Goal: Entertainment & Leisure: Browse casually

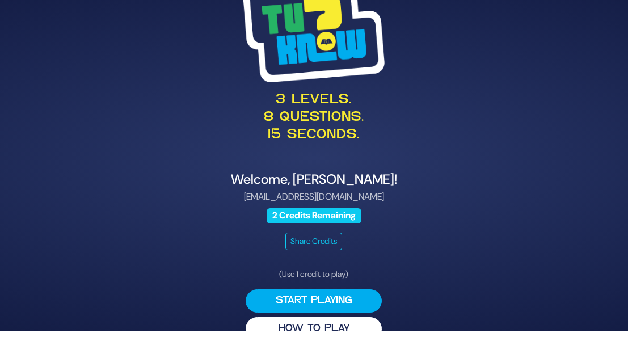
scroll to position [23, 0]
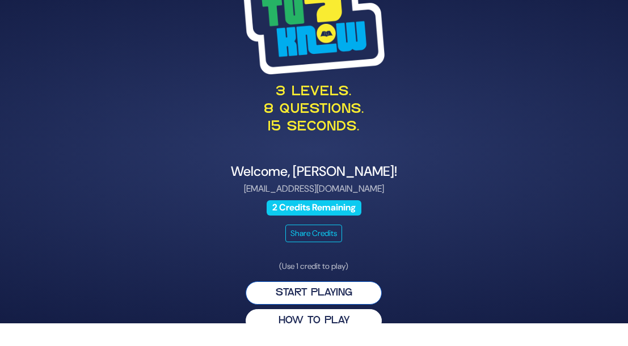
click at [316, 288] on button "Start Playing" at bounding box center [314, 293] width 136 height 23
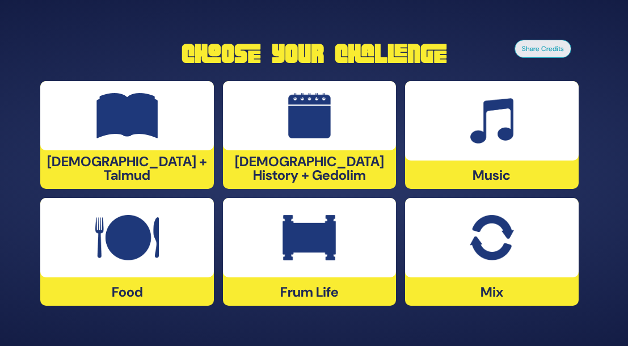
click at [454, 146] on div at bounding box center [491, 120] width 173 height 79
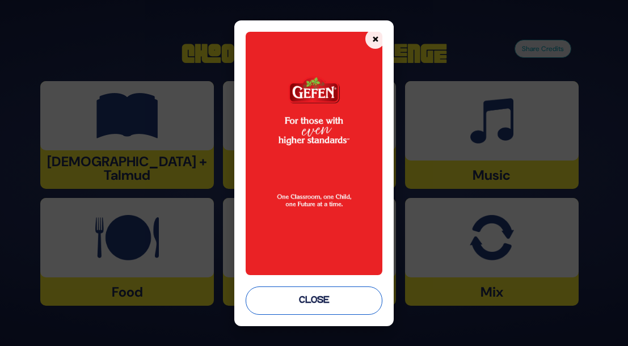
click at [317, 305] on button "Close" at bounding box center [314, 301] width 137 height 28
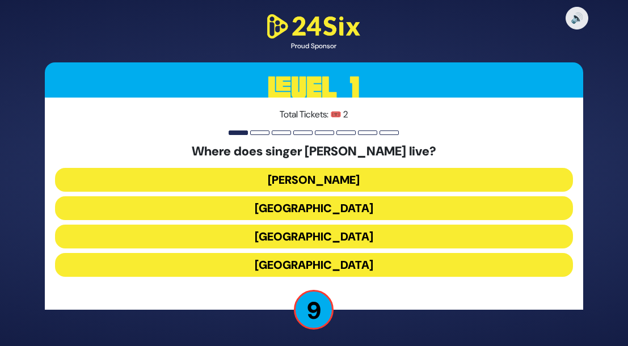
click at [337, 181] on button "Eretz Yisroel" at bounding box center [314, 180] width 518 height 24
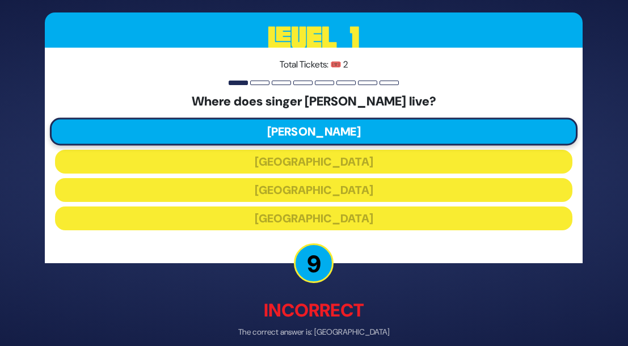
scroll to position [52, 0]
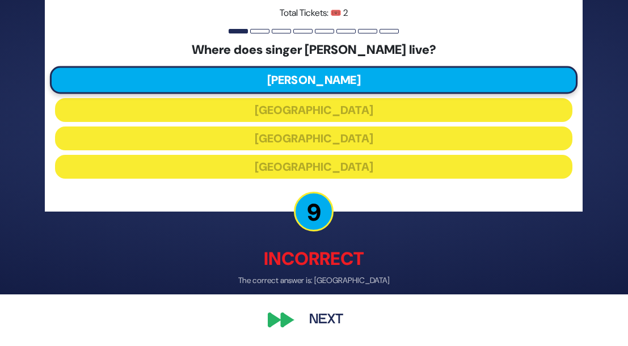
click at [320, 320] on button "Next" at bounding box center [326, 320] width 66 height 26
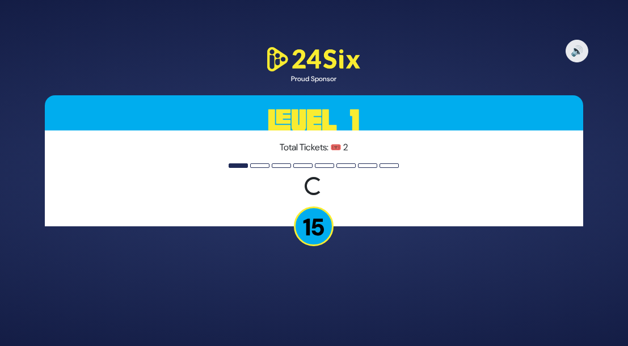
scroll to position [0, 0]
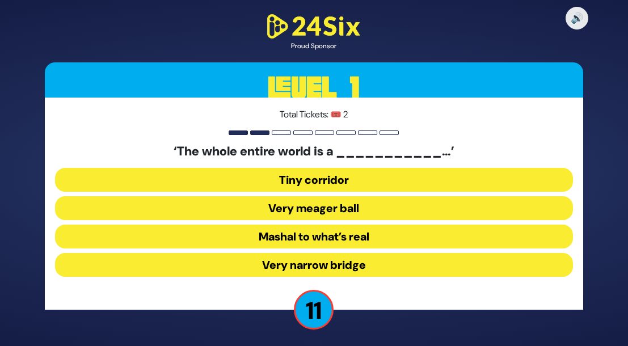
click at [316, 262] on button "Very narrow bridge" at bounding box center [314, 265] width 518 height 24
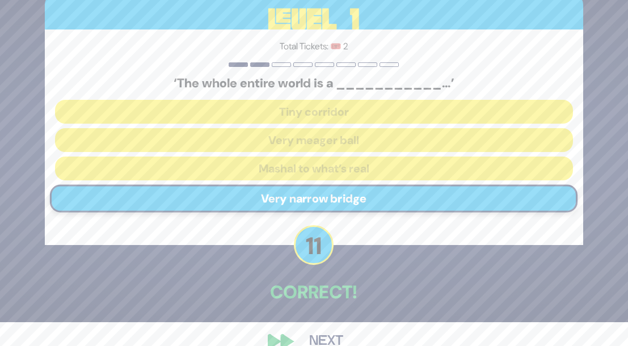
scroll to position [46, 0]
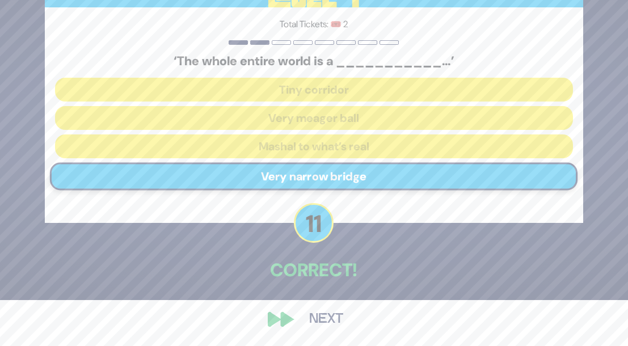
click at [325, 316] on button "Next" at bounding box center [326, 320] width 66 height 26
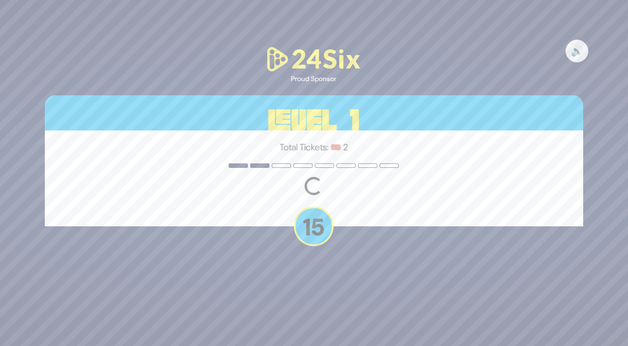
scroll to position [0, 0]
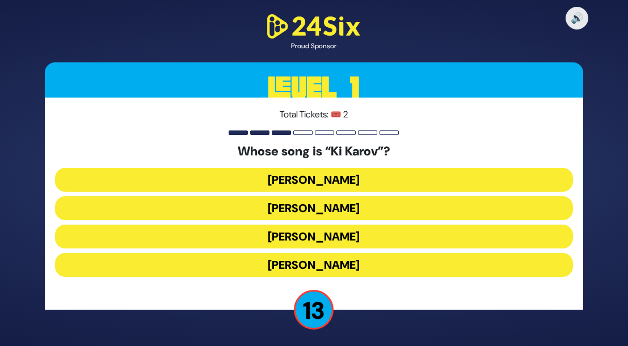
click at [335, 208] on button "Eitan Katz" at bounding box center [314, 208] width 518 height 24
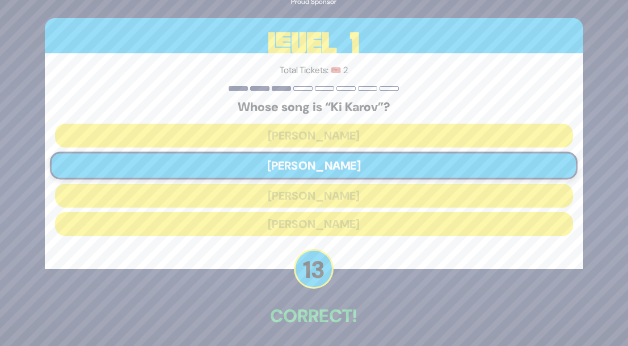
scroll to position [46, 0]
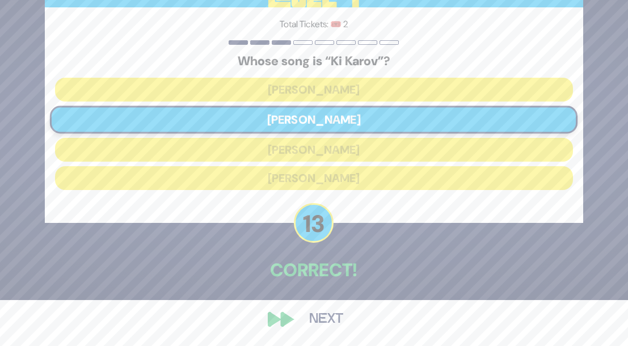
click at [327, 316] on button "Next" at bounding box center [326, 320] width 66 height 26
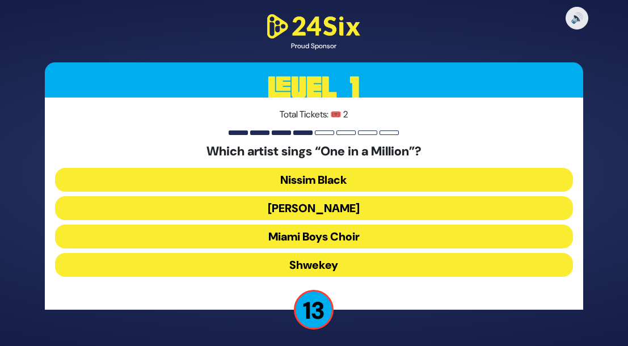
click at [345, 204] on button "[PERSON_NAME]" at bounding box center [314, 208] width 518 height 24
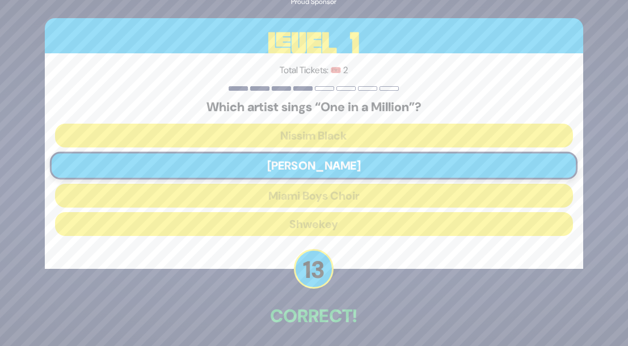
scroll to position [46, 0]
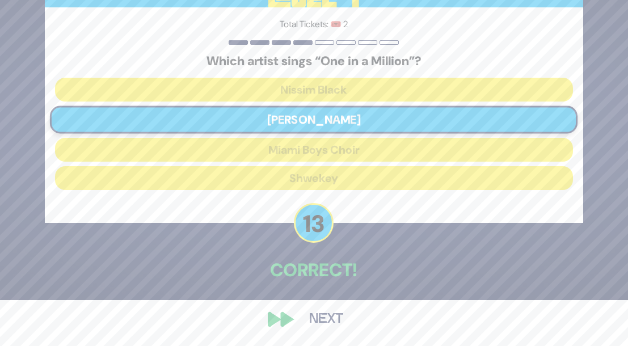
click at [325, 318] on button "Next" at bounding box center [326, 320] width 66 height 26
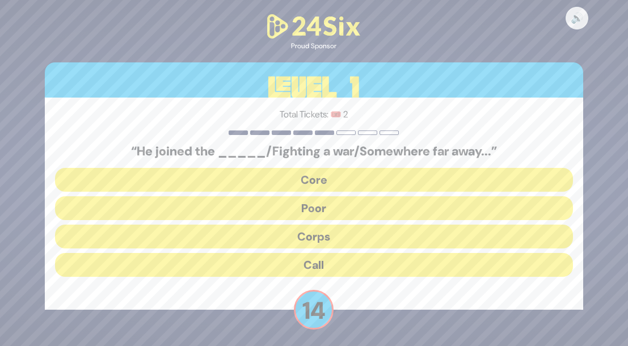
scroll to position [2, 0]
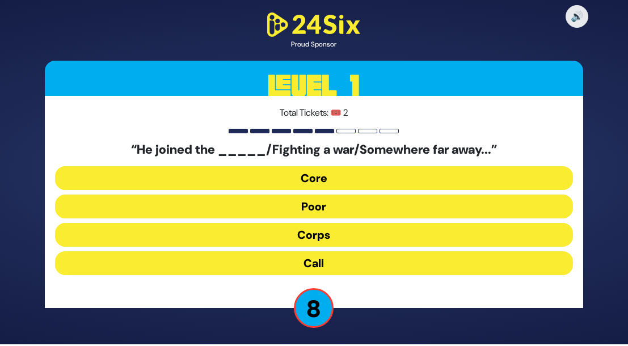
click at [329, 264] on button "Call" at bounding box center [314, 263] width 518 height 24
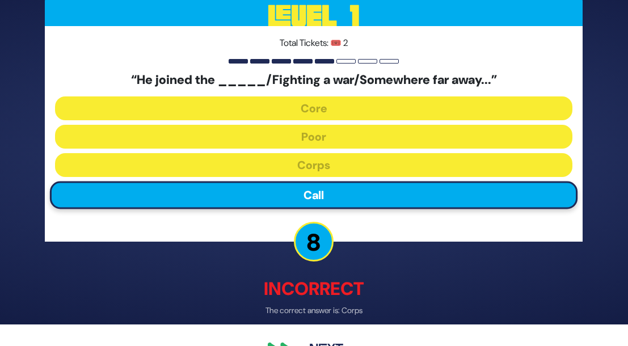
scroll to position [52, 0]
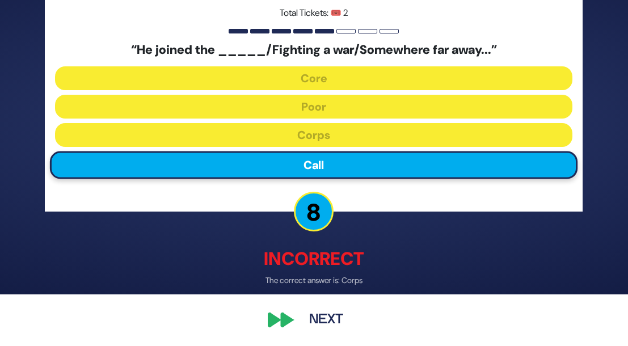
click at [322, 321] on button "Next" at bounding box center [326, 320] width 66 height 26
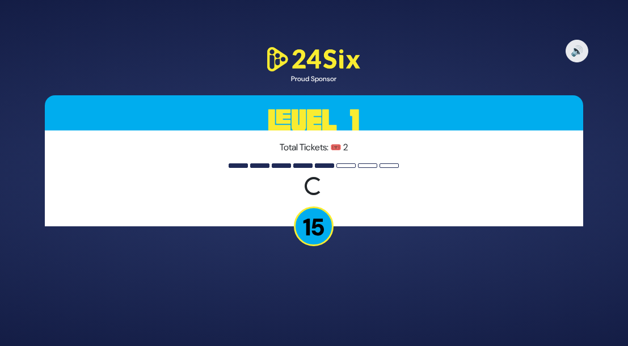
scroll to position [0, 0]
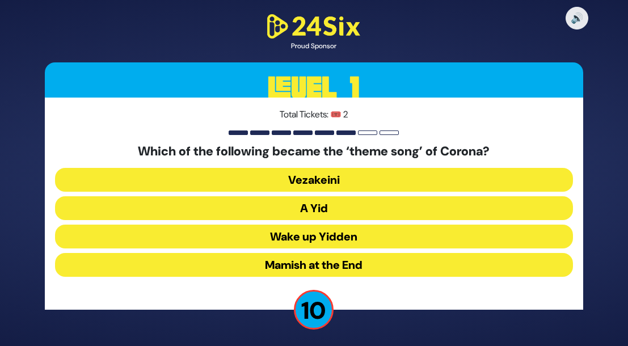
click at [341, 207] on button "A Yid" at bounding box center [314, 208] width 518 height 24
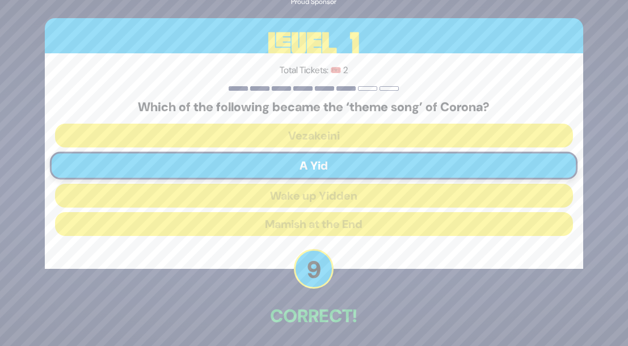
scroll to position [46, 0]
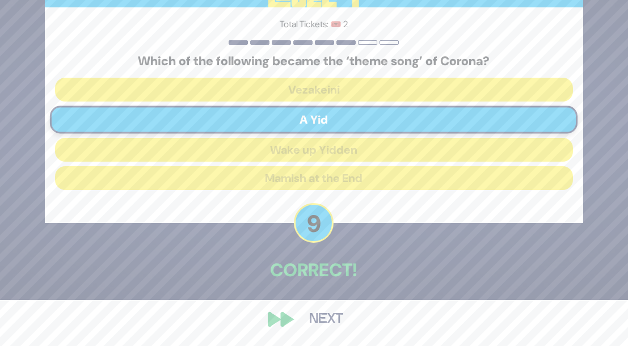
click at [324, 316] on button "Next" at bounding box center [326, 320] width 66 height 26
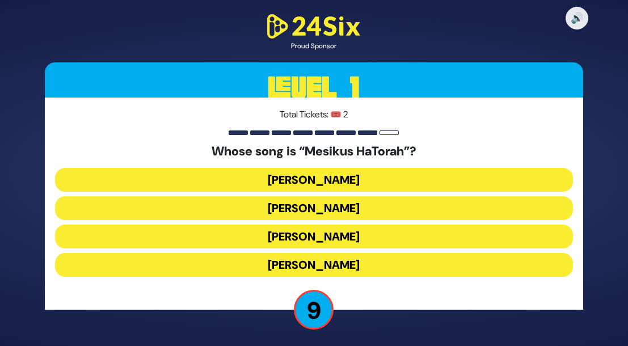
click at [360, 263] on button "Avraham Fried" at bounding box center [314, 265] width 518 height 24
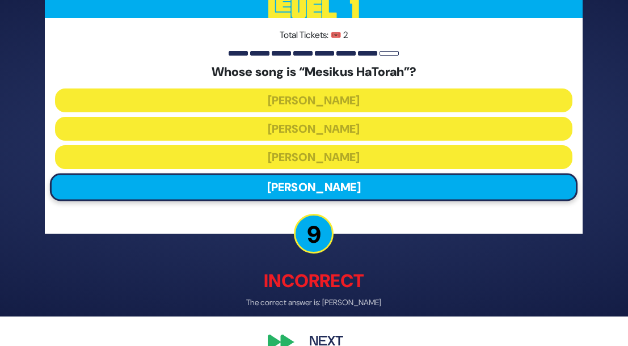
scroll to position [52, 0]
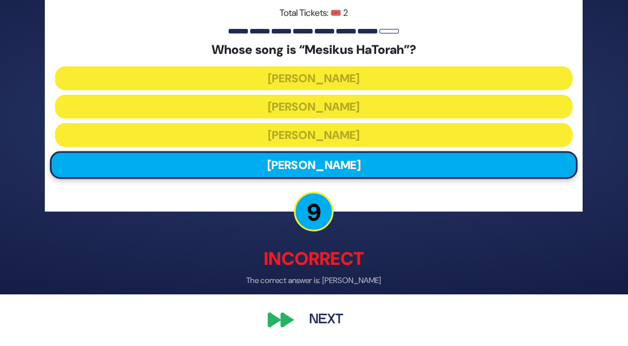
click at [330, 318] on button "Next" at bounding box center [326, 320] width 66 height 26
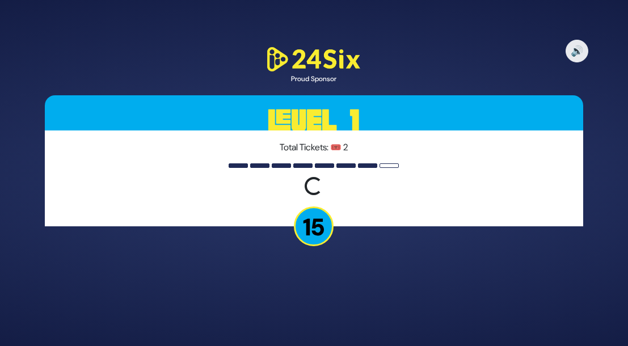
scroll to position [0, 0]
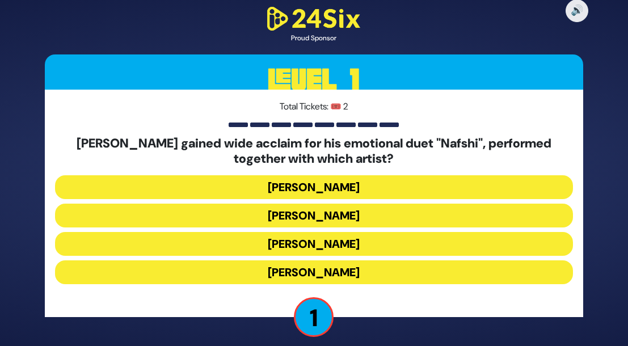
click at [345, 188] on button "[PERSON_NAME]" at bounding box center [314, 187] width 518 height 24
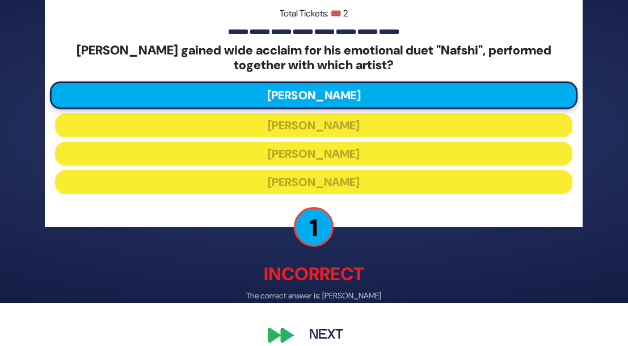
scroll to position [45, 0]
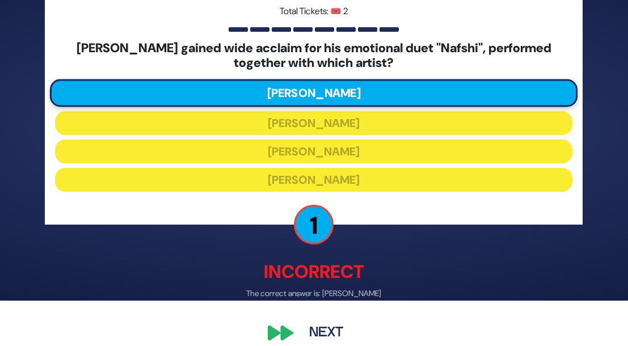
click at [321, 329] on button "Next" at bounding box center [326, 334] width 66 height 26
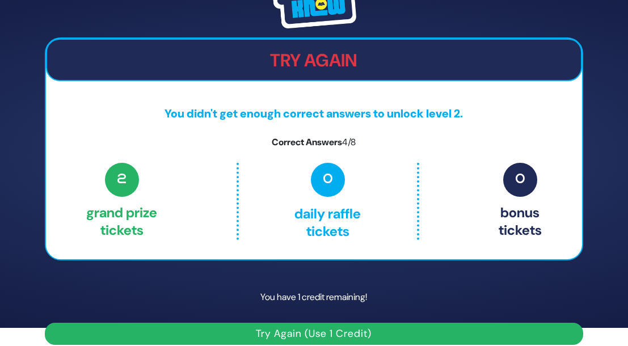
scroll to position [31, 0]
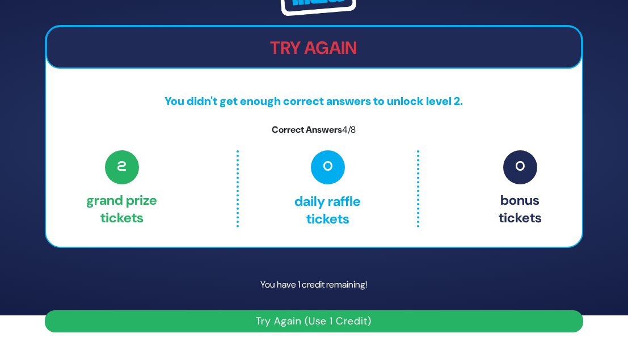
click at [324, 322] on button "Try Again (Use 1 Credit)" at bounding box center [314, 321] width 538 height 22
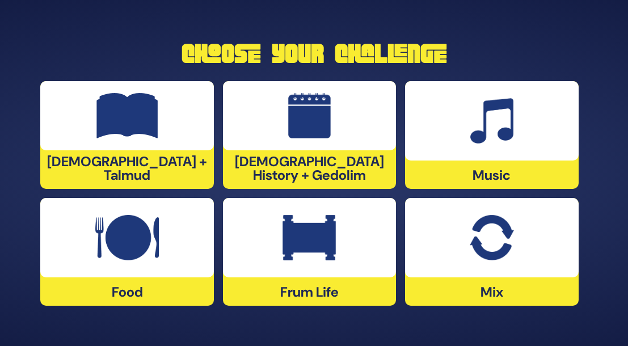
click at [487, 141] on img at bounding box center [493, 120] width 44 height 45
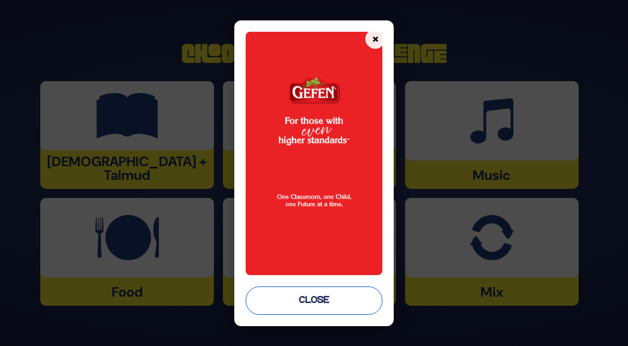
click at [319, 299] on button "Close" at bounding box center [314, 301] width 137 height 28
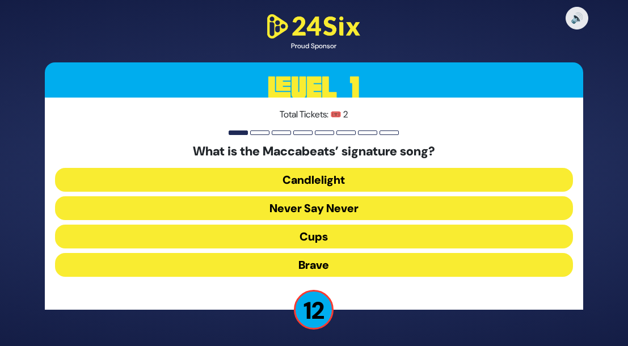
click at [364, 181] on button "Candlelight" at bounding box center [314, 180] width 518 height 24
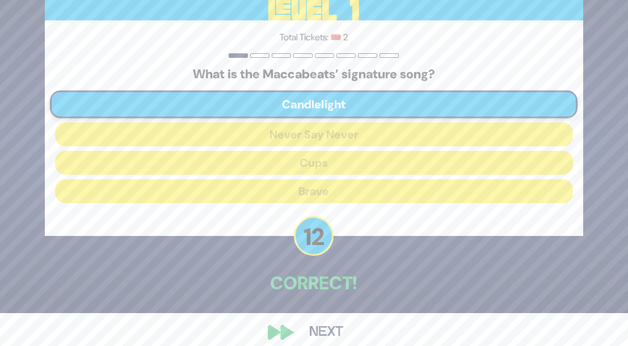
scroll to position [39, 0]
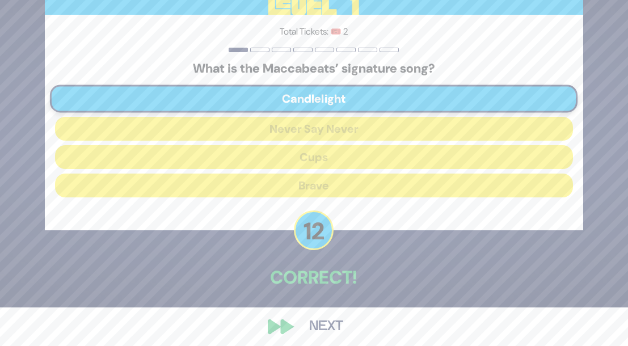
click at [329, 328] on button "Next" at bounding box center [326, 327] width 66 height 26
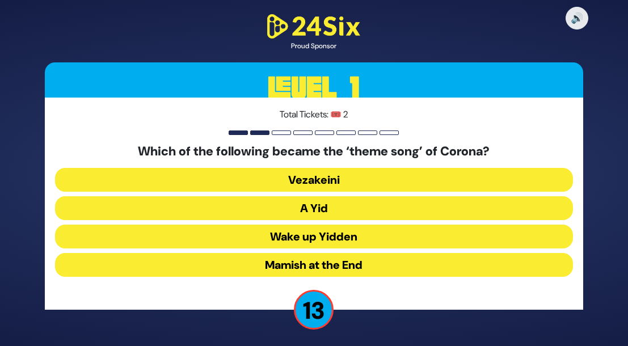
click at [333, 208] on button "A Yid" at bounding box center [314, 208] width 518 height 24
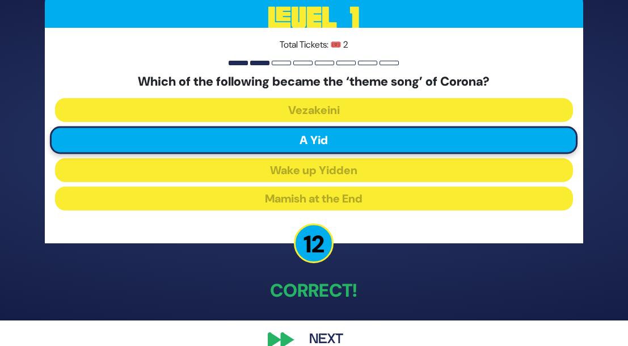
scroll to position [46, 0]
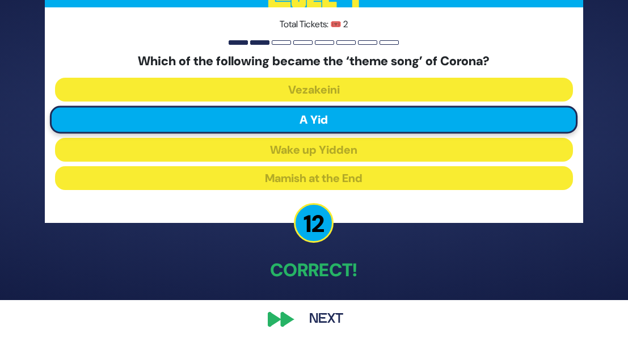
click at [322, 324] on button "Next" at bounding box center [326, 320] width 66 height 26
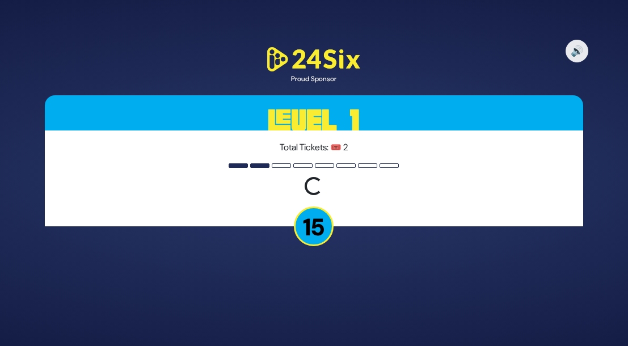
scroll to position [0, 0]
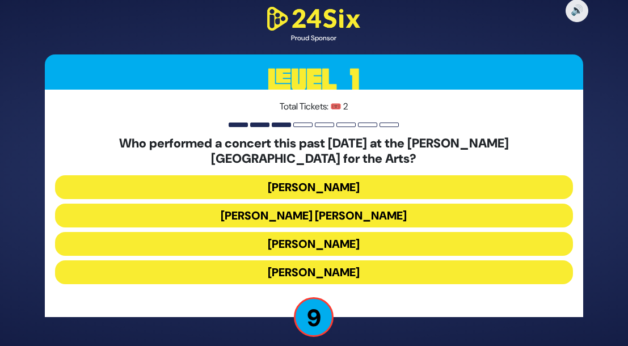
click at [354, 275] on button "[PERSON_NAME]" at bounding box center [314, 273] width 518 height 24
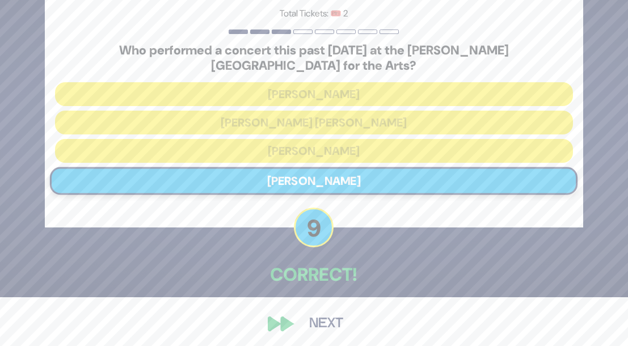
scroll to position [53, 0]
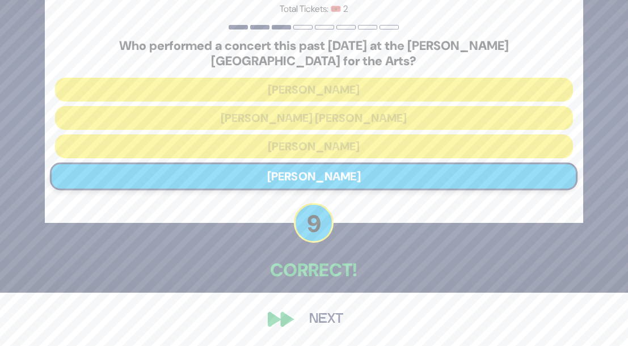
click at [331, 317] on button "Next" at bounding box center [326, 320] width 66 height 26
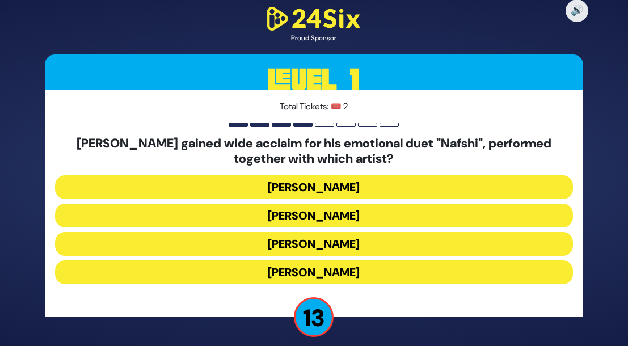
click at [350, 215] on button "[PERSON_NAME]" at bounding box center [314, 216] width 518 height 24
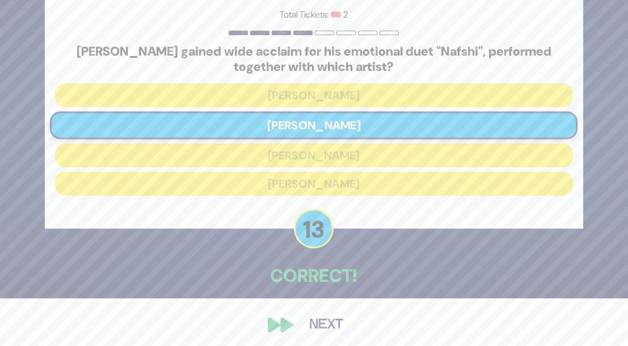
scroll to position [53, 0]
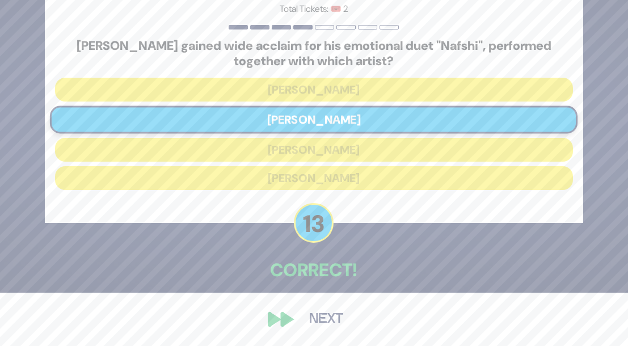
click at [331, 316] on button "Next" at bounding box center [326, 320] width 66 height 26
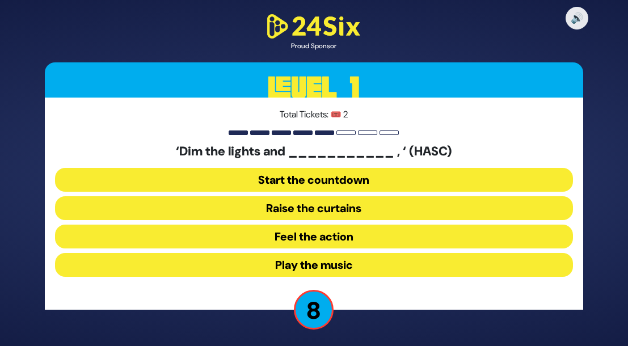
click at [337, 263] on button "Play the music" at bounding box center [314, 265] width 518 height 24
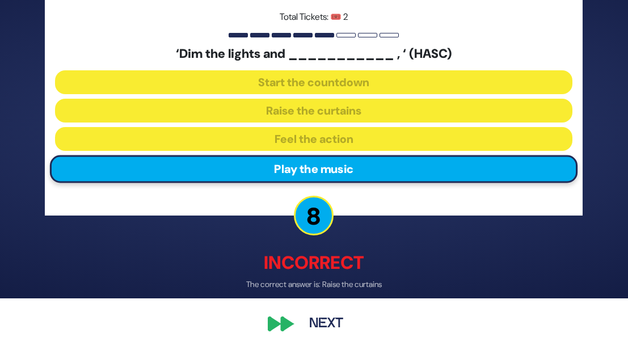
scroll to position [52, 0]
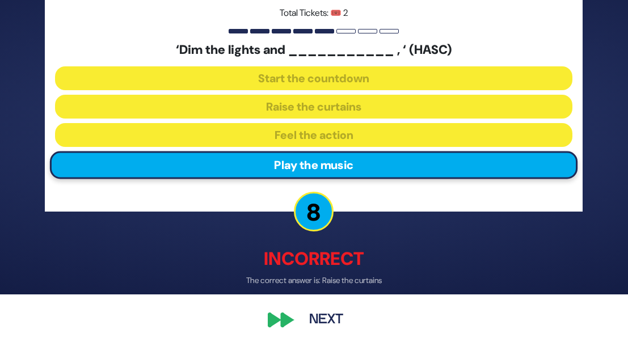
click at [320, 322] on button "Next" at bounding box center [326, 320] width 66 height 26
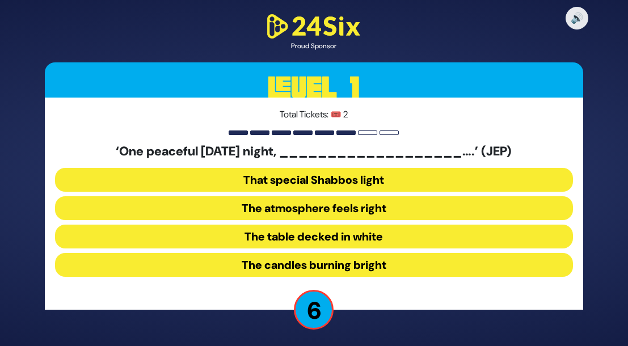
click at [354, 178] on button "That special Shabbos light" at bounding box center [314, 180] width 518 height 24
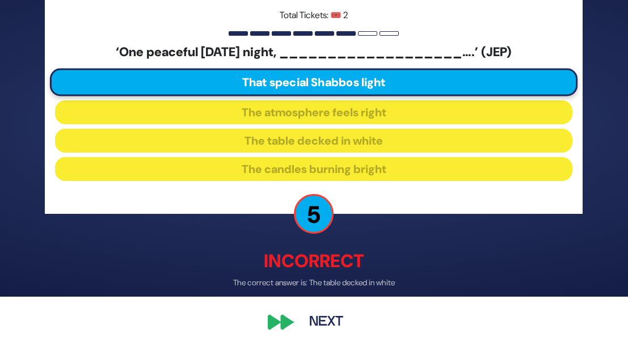
scroll to position [52, 0]
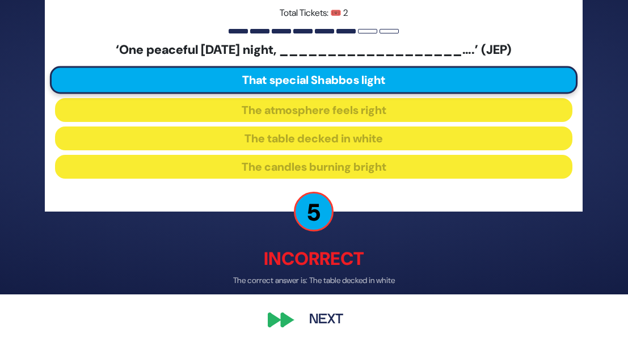
click at [322, 317] on button "Next" at bounding box center [326, 320] width 66 height 26
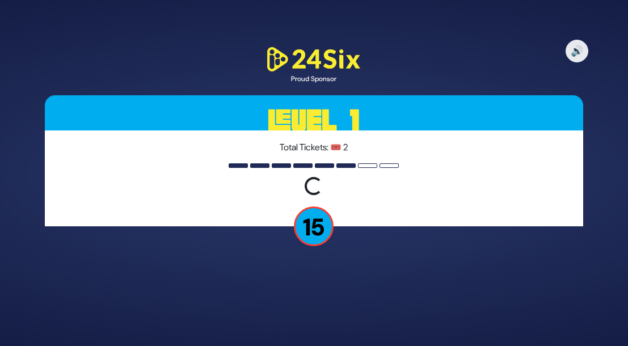
scroll to position [0, 0]
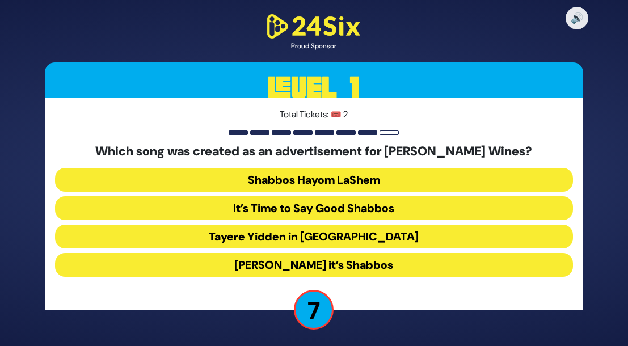
click at [328, 265] on button "[PERSON_NAME] it’s Shabbos" at bounding box center [314, 265] width 518 height 24
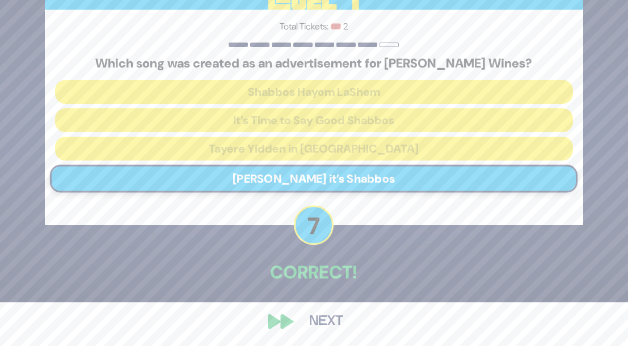
scroll to position [46, 0]
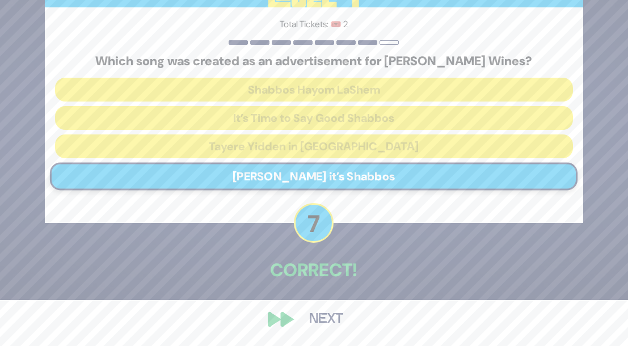
click at [317, 321] on button "Next" at bounding box center [326, 320] width 66 height 26
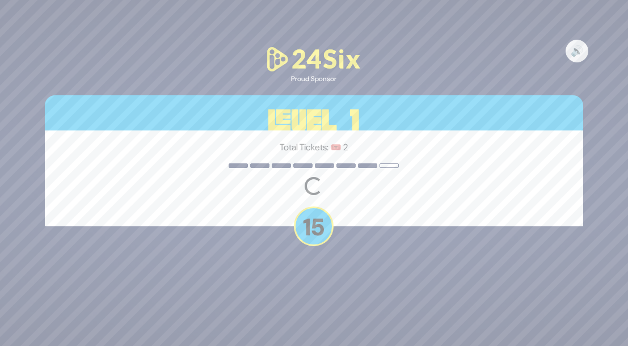
scroll to position [0, 0]
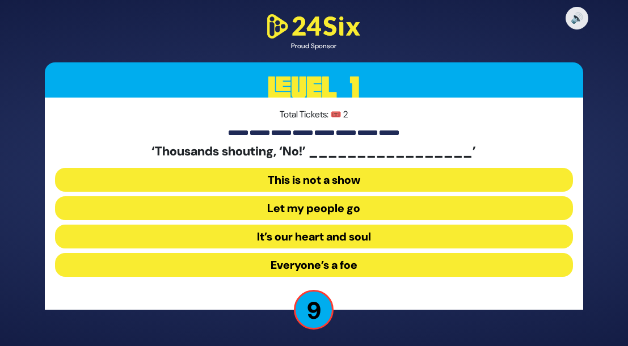
click at [331, 208] on button "Let my people go" at bounding box center [314, 208] width 518 height 24
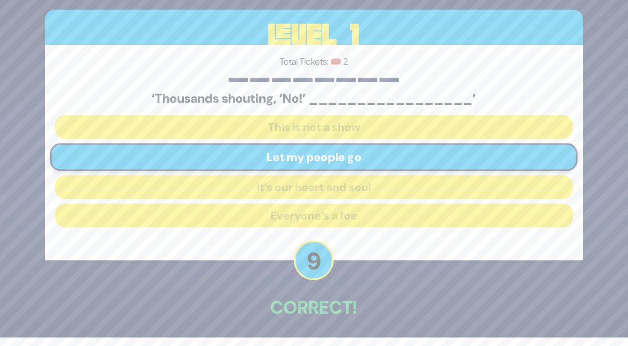
scroll to position [46, 0]
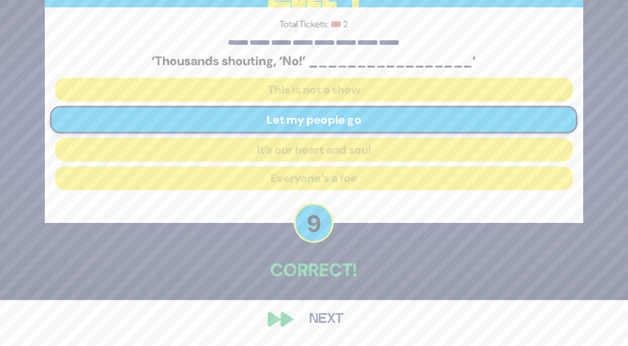
click at [322, 321] on button "Next" at bounding box center [326, 320] width 66 height 26
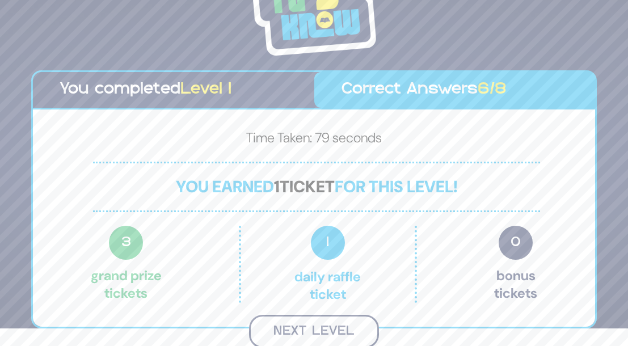
scroll to position [16, 0]
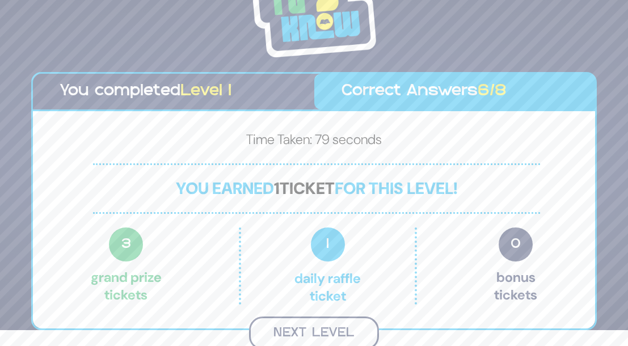
click at [334, 328] on button "Next Level" at bounding box center [314, 333] width 130 height 33
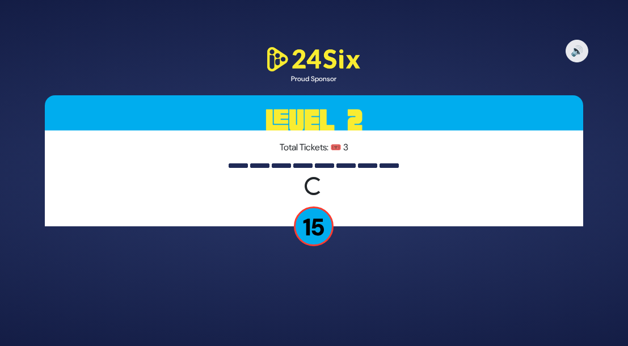
scroll to position [0, 0]
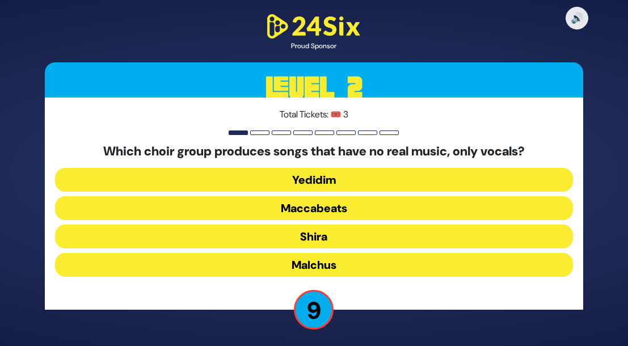
click at [338, 208] on button "Maccabeats" at bounding box center [314, 208] width 518 height 24
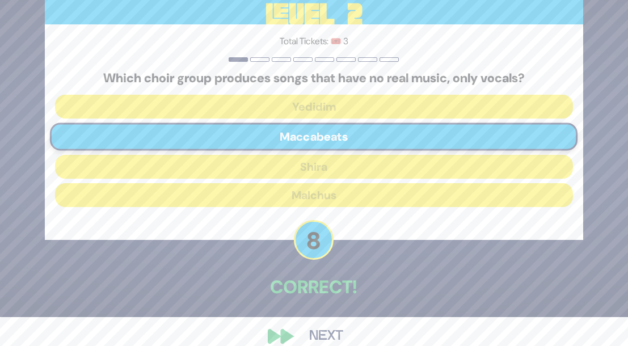
scroll to position [31, 0]
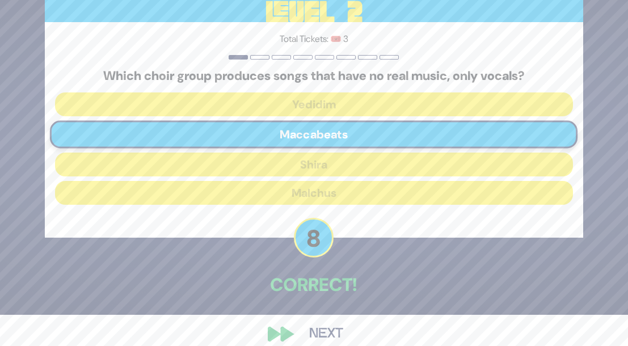
click at [322, 329] on button "Next" at bounding box center [326, 334] width 66 height 26
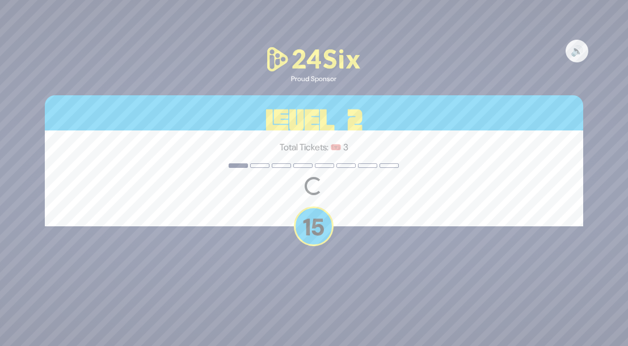
scroll to position [0, 0]
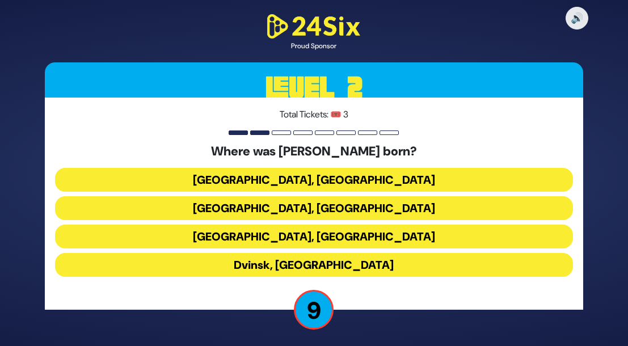
click at [336, 237] on button "[GEOGRAPHIC_DATA], [GEOGRAPHIC_DATA]" at bounding box center [314, 237] width 518 height 24
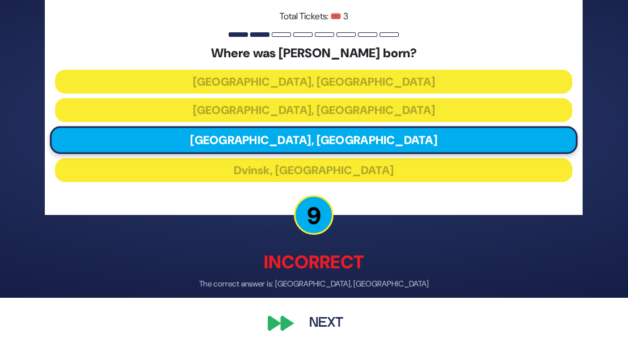
scroll to position [52, 0]
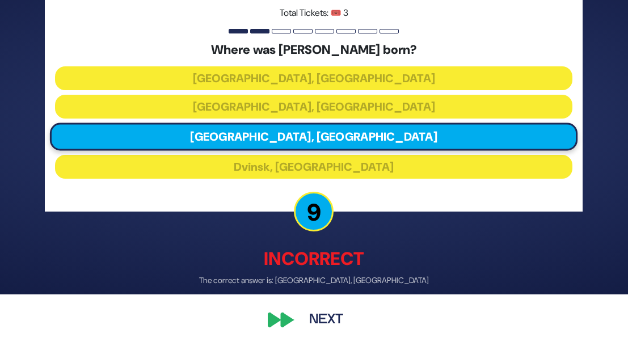
click at [329, 314] on button "Next" at bounding box center [326, 320] width 66 height 26
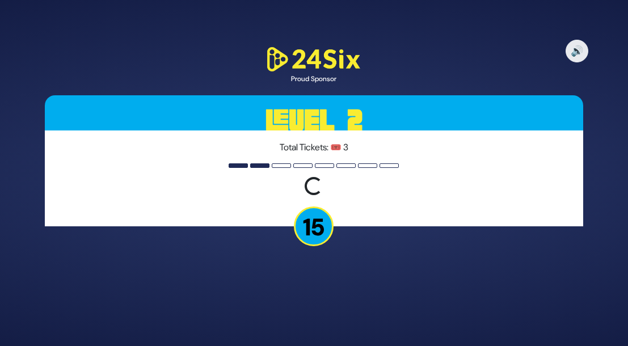
scroll to position [0, 0]
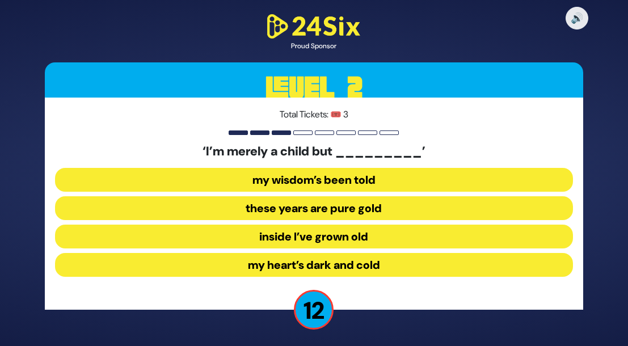
click at [342, 237] on button "inside I’ve grown old" at bounding box center [314, 237] width 518 height 24
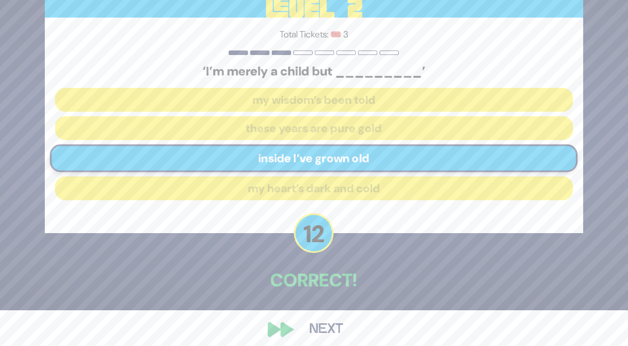
scroll to position [37, 0]
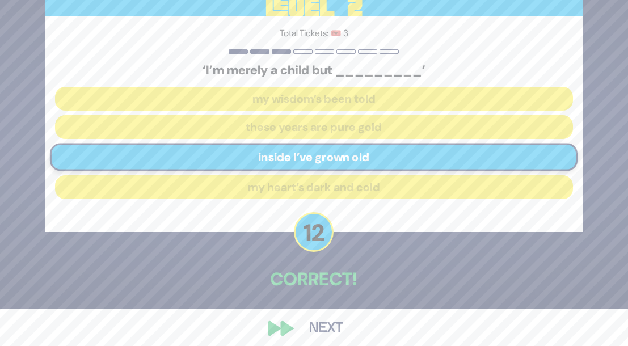
click at [323, 327] on button "Next" at bounding box center [326, 329] width 66 height 26
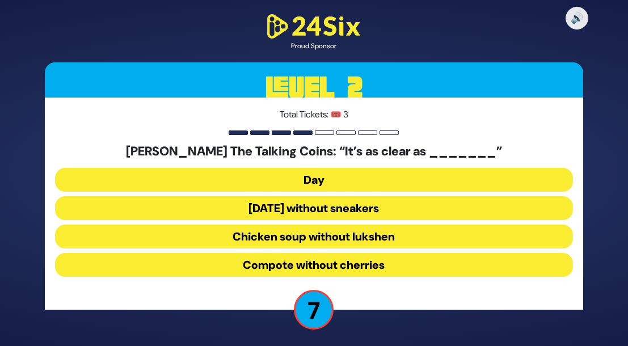
click at [350, 238] on button "Chicken soup without lukshen" at bounding box center [314, 237] width 518 height 24
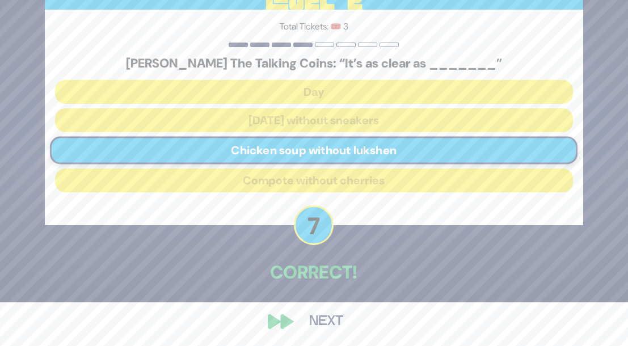
scroll to position [46, 0]
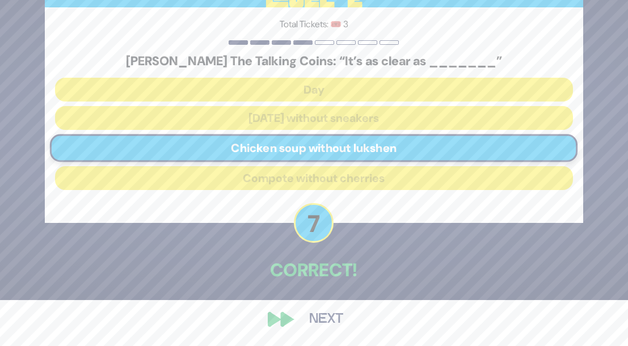
click at [329, 316] on button "Next" at bounding box center [326, 320] width 66 height 26
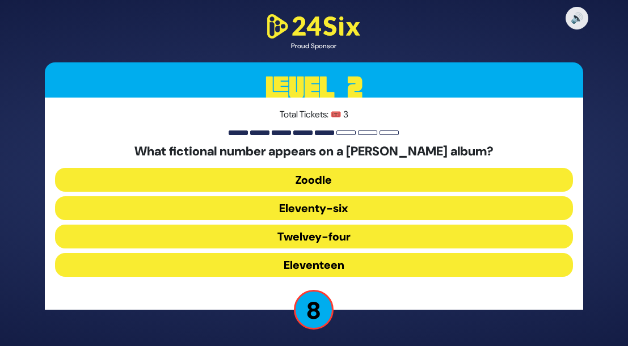
click at [361, 209] on button "Eleventy-six" at bounding box center [314, 208] width 518 height 24
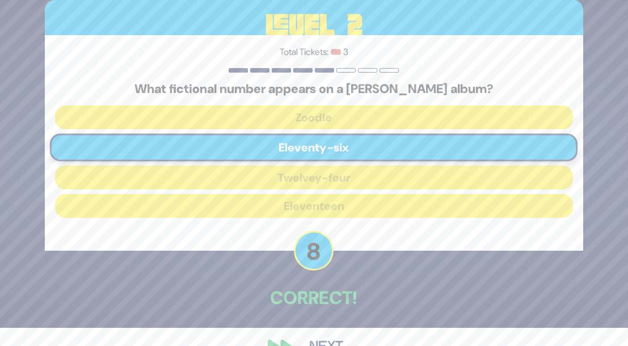
scroll to position [46, 0]
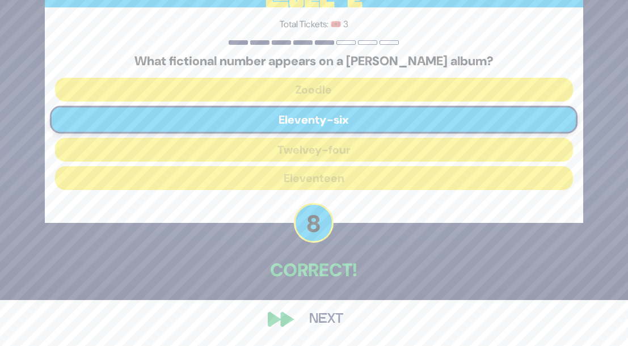
click at [333, 317] on button "Next" at bounding box center [326, 320] width 66 height 26
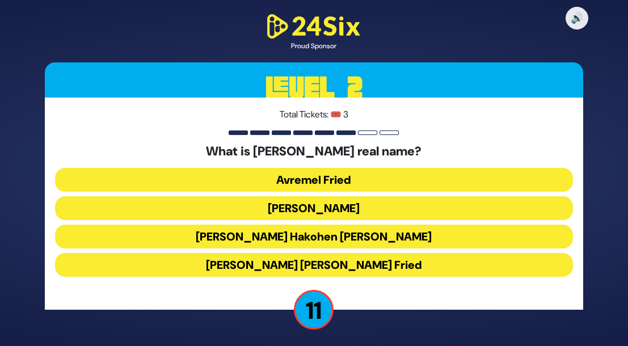
click at [360, 209] on button "[PERSON_NAME]" at bounding box center [314, 208] width 518 height 24
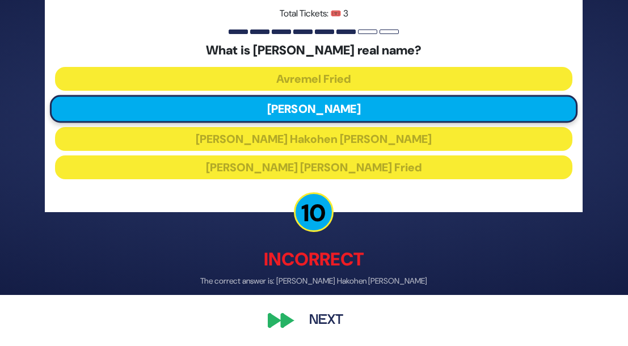
scroll to position [52, 0]
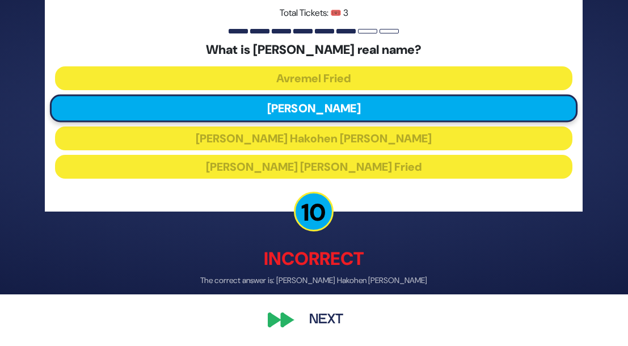
click at [334, 317] on button "Next" at bounding box center [326, 320] width 66 height 26
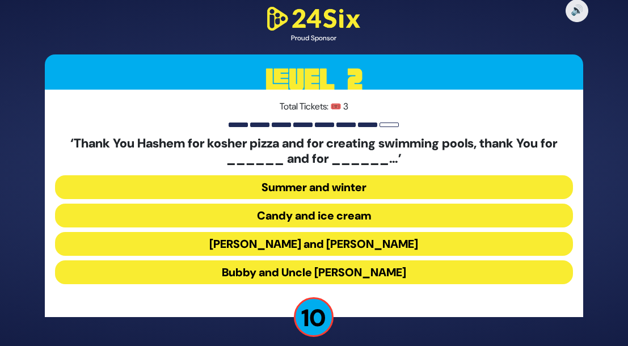
click at [345, 241] on button "[PERSON_NAME] and [PERSON_NAME]" at bounding box center [314, 244] width 518 height 24
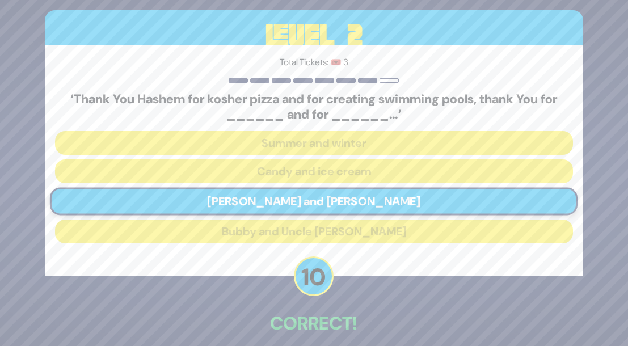
scroll to position [44, 0]
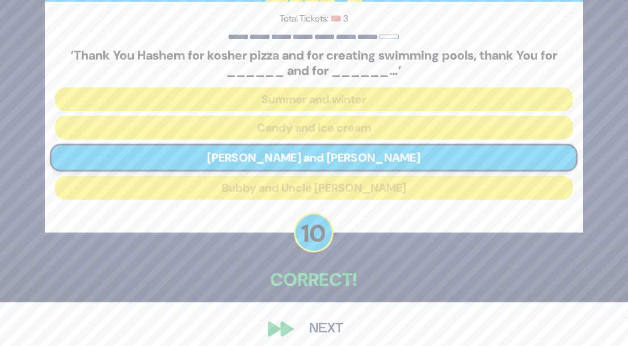
click at [324, 329] on button "Next" at bounding box center [326, 329] width 66 height 26
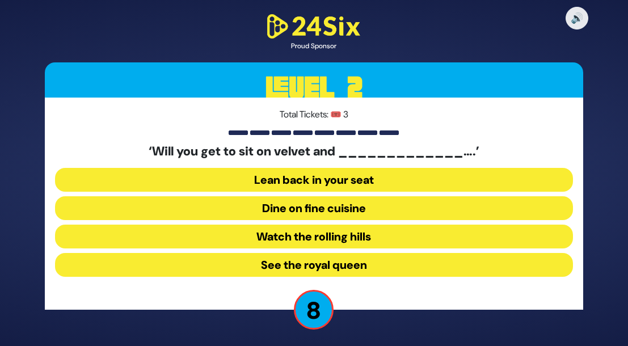
click at [366, 212] on button "Dine on fine cuisine" at bounding box center [314, 208] width 518 height 24
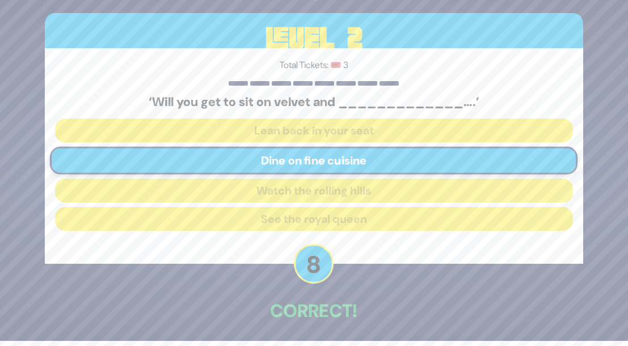
scroll to position [46, 0]
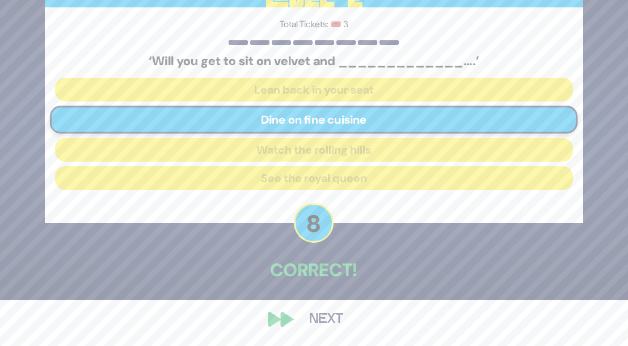
click at [325, 313] on button "Next" at bounding box center [326, 320] width 66 height 26
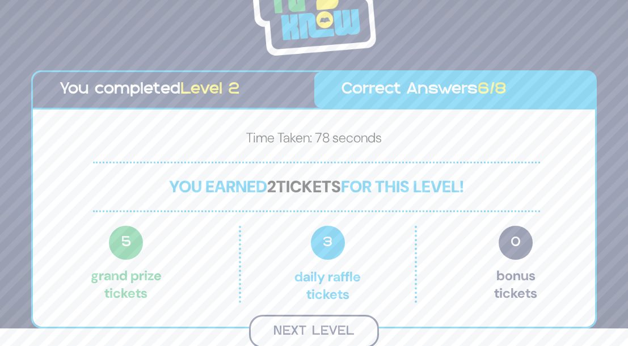
scroll to position [16, 0]
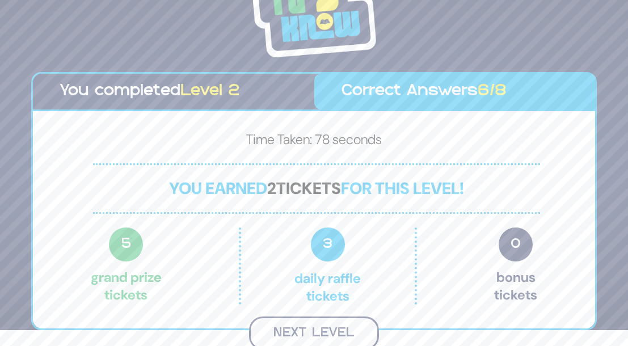
click at [312, 330] on button "Next Level" at bounding box center [314, 333] width 130 height 33
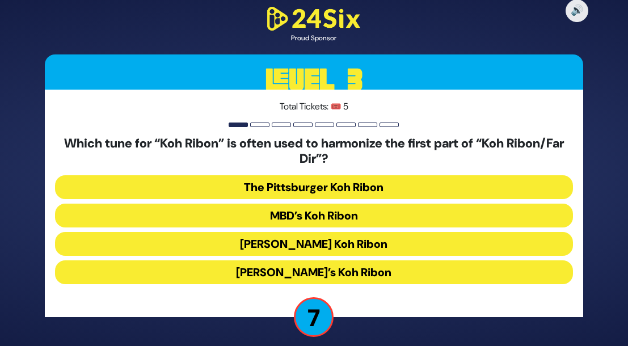
click at [352, 274] on button "[PERSON_NAME]’s Koh Ribon" at bounding box center [314, 273] width 518 height 24
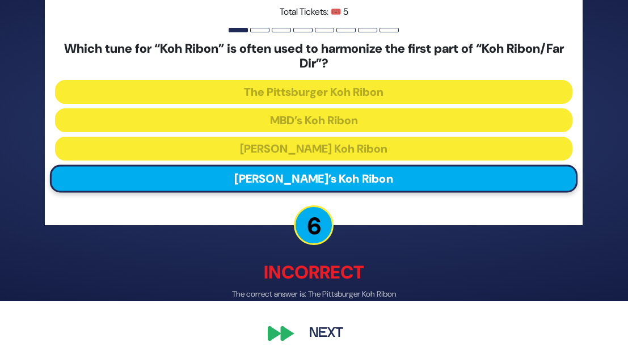
scroll to position [48, 0]
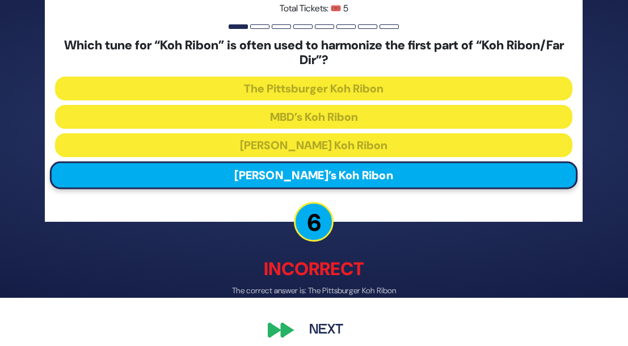
click at [329, 330] on button "Next" at bounding box center [326, 331] width 66 height 26
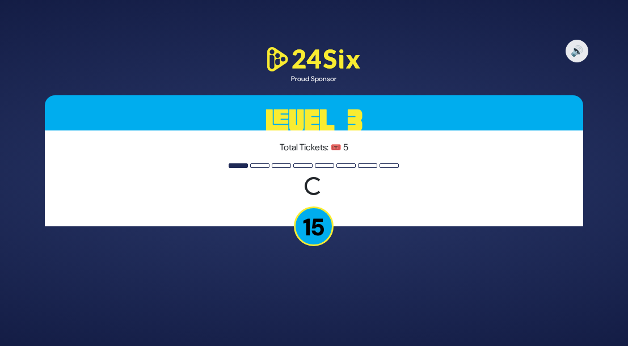
scroll to position [0, 0]
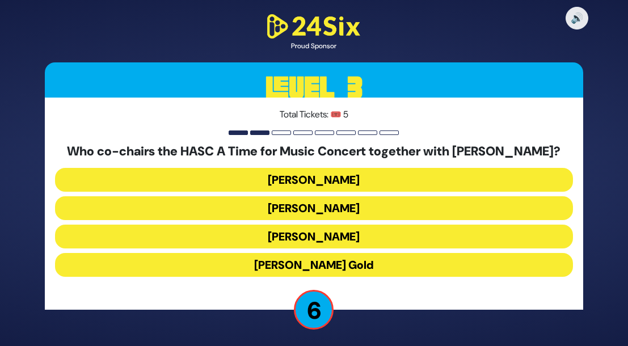
click at [342, 236] on button "[PERSON_NAME]" at bounding box center [314, 237] width 518 height 24
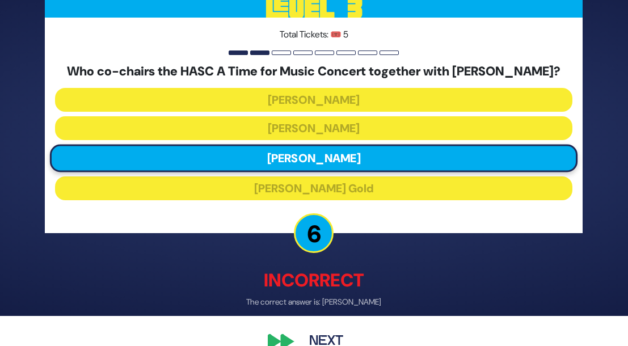
scroll to position [52, 0]
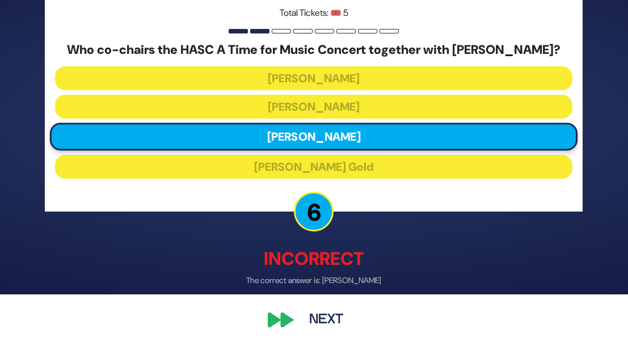
click at [325, 316] on button "Next" at bounding box center [326, 320] width 66 height 26
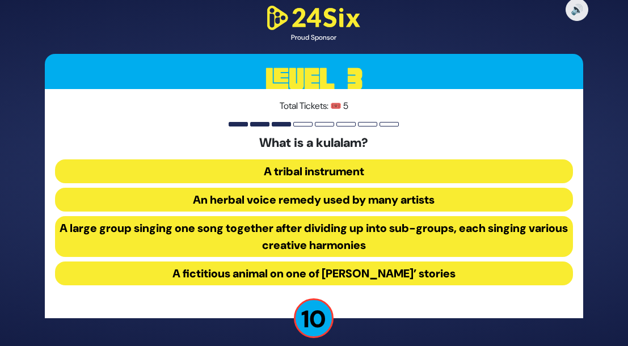
click at [336, 226] on button "A large group singing one song together after dividing up into sub-groups, each…" at bounding box center [314, 236] width 518 height 41
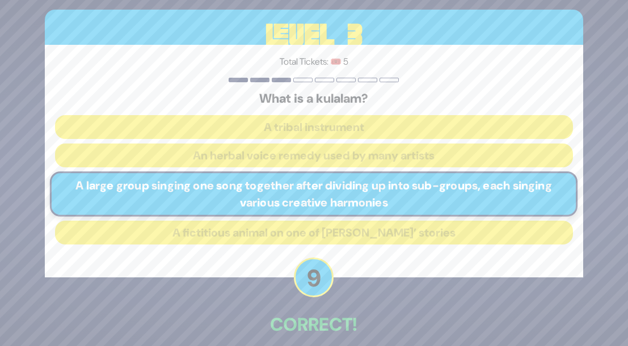
scroll to position [54, 0]
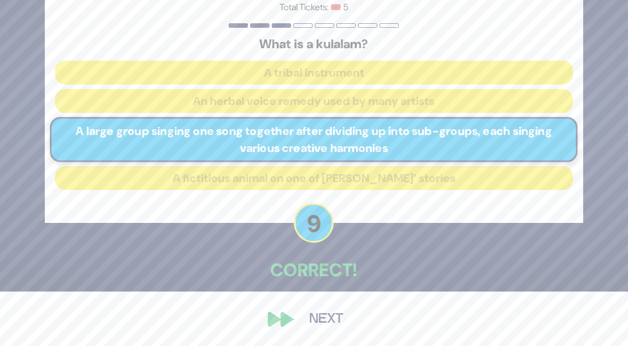
click at [334, 318] on button "Next" at bounding box center [326, 320] width 66 height 26
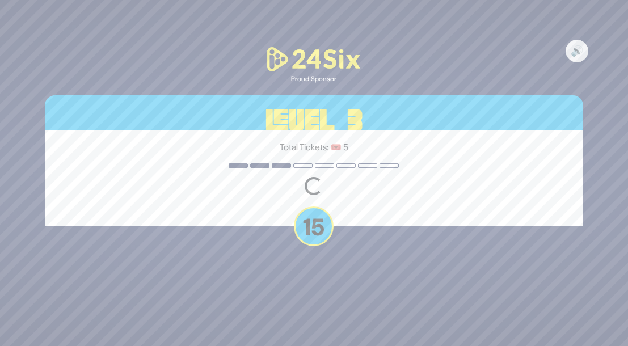
scroll to position [0, 0]
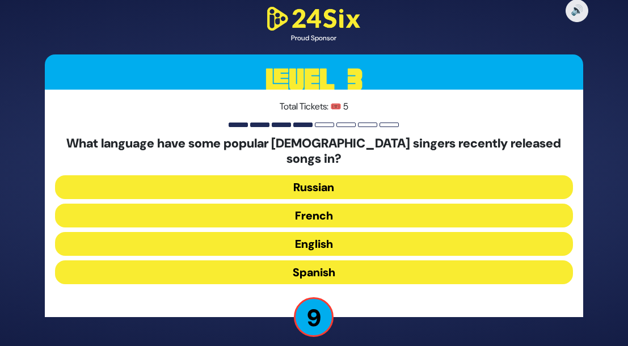
click at [341, 237] on button "English" at bounding box center [314, 244] width 518 height 24
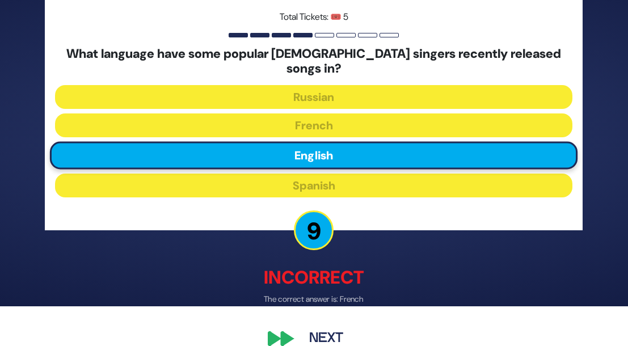
scroll to position [46, 0]
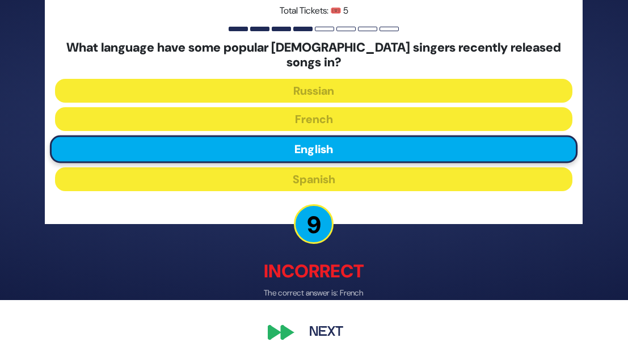
click at [334, 322] on button "Next" at bounding box center [326, 333] width 66 height 26
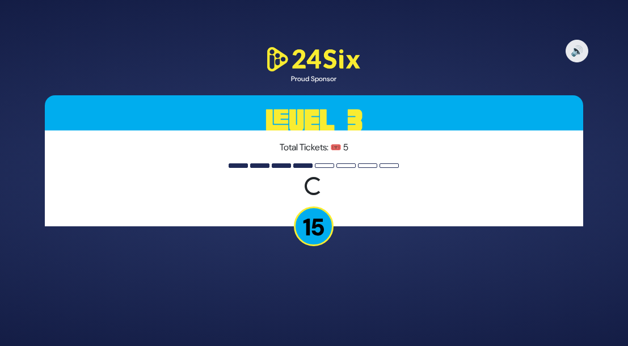
scroll to position [0, 0]
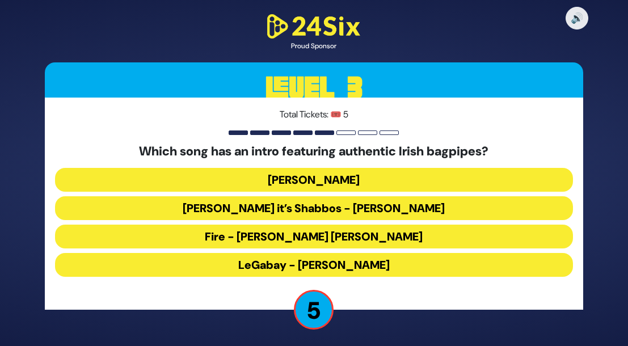
click at [358, 239] on button "Fire - [PERSON_NAME] [PERSON_NAME]" at bounding box center [314, 237] width 518 height 24
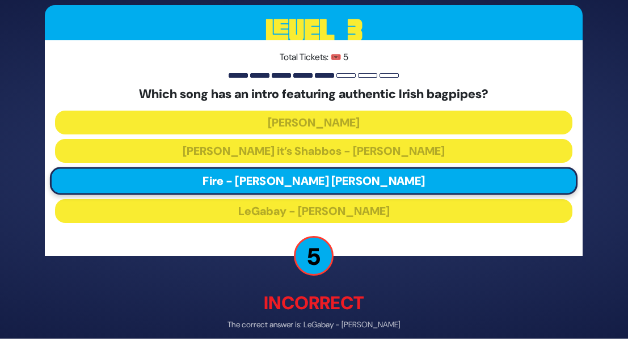
scroll to position [52, 0]
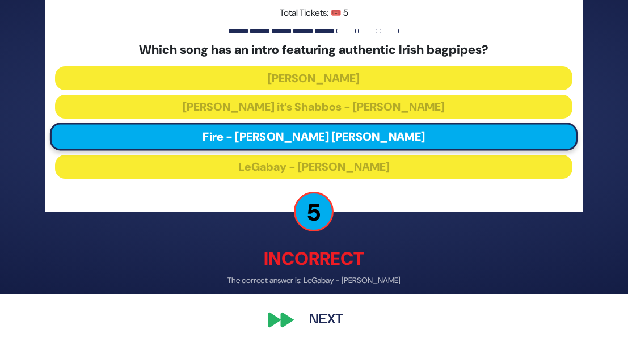
click at [328, 318] on button "Next" at bounding box center [326, 320] width 66 height 26
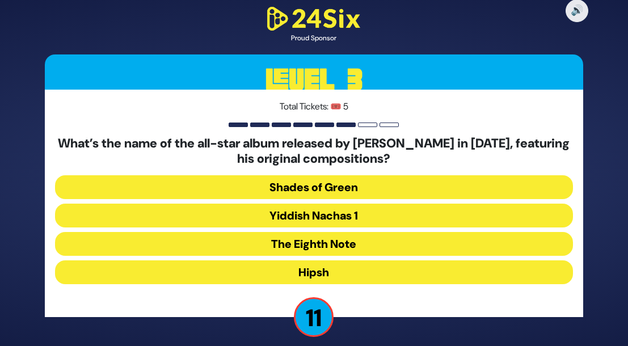
scroll to position [9, 0]
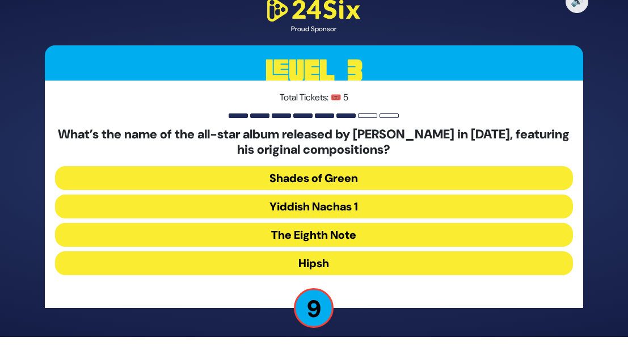
click at [383, 205] on button "Yiddish Nachas 1" at bounding box center [314, 207] width 518 height 24
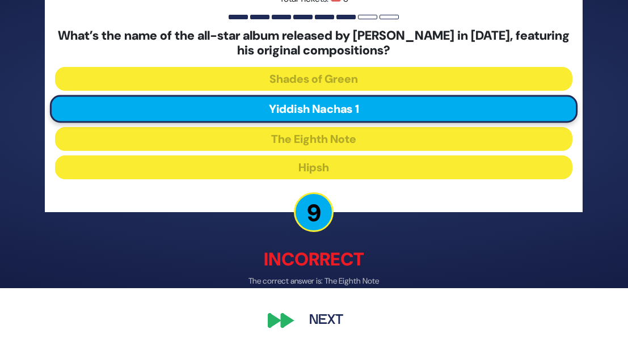
scroll to position [59, 0]
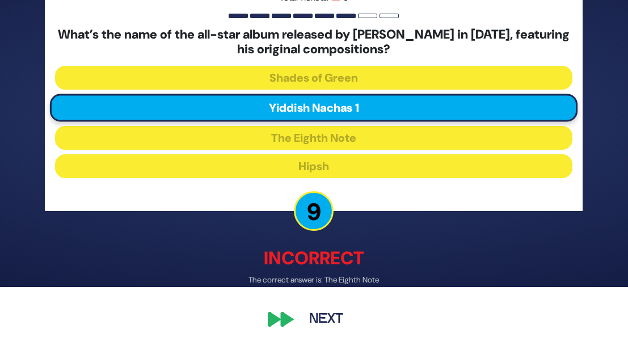
click at [330, 312] on button "Next" at bounding box center [326, 320] width 66 height 26
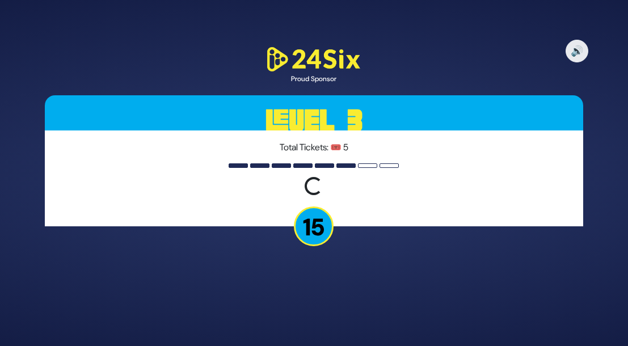
scroll to position [0, 0]
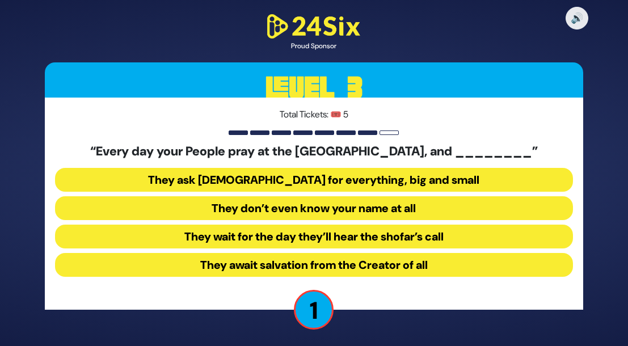
click at [335, 262] on button "They await salvation from the Creator of all" at bounding box center [314, 265] width 518 height 24
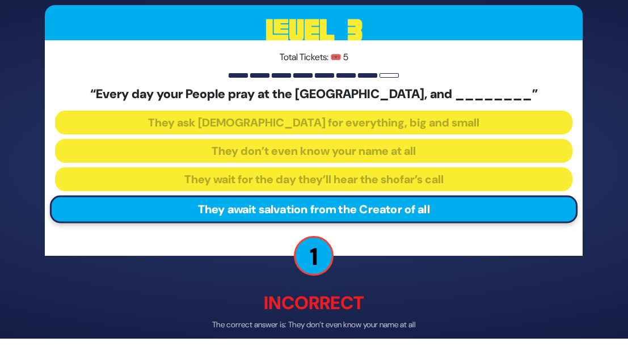
scroll to position [52, 0]
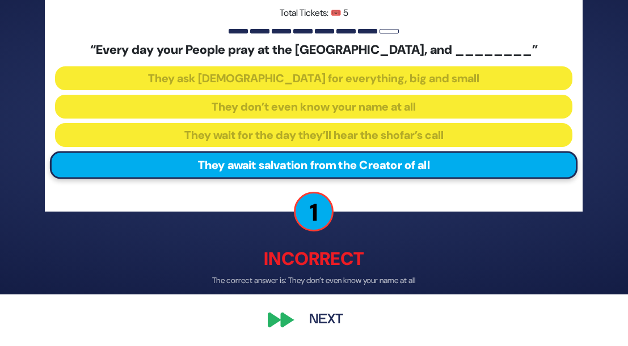
click at [332, 316] on button "Next" at bounding box center [326, 320] width 66 height 26
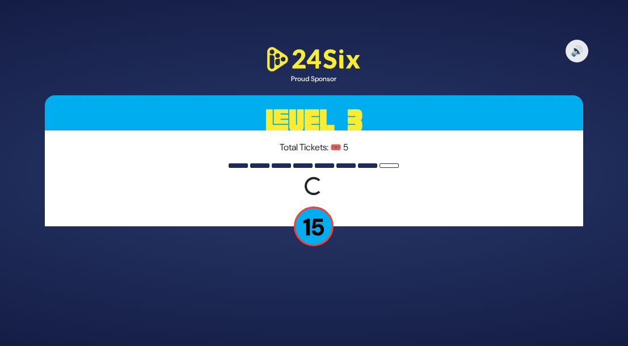
scroll to position [0, 0]
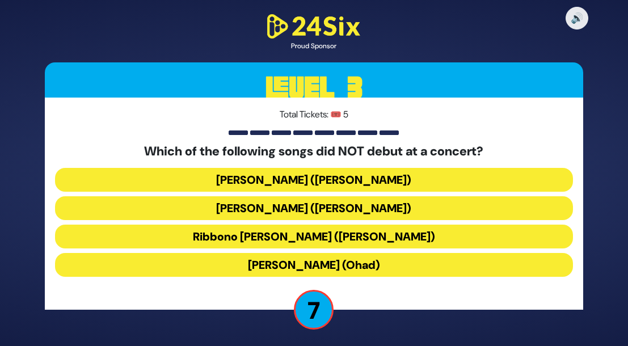
click at [324, 208] on button "[PERSON_NAME] ([PERSON_NAME])" at bounding box center [314, 208] width 518 height 24
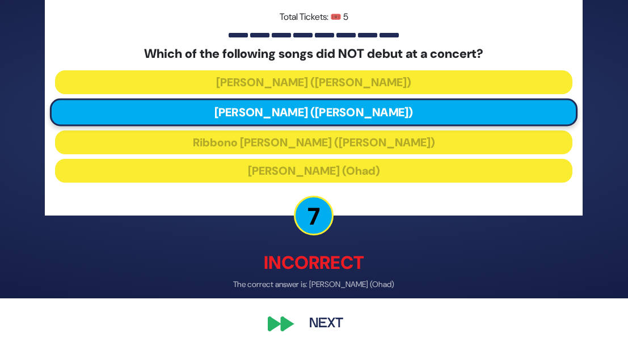
scroll to position [49, 0]
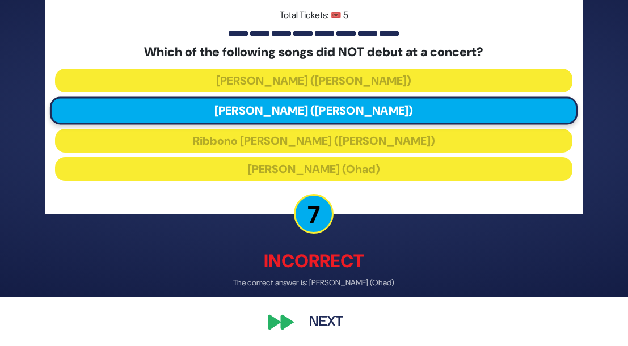
click at [319, 318] on button "Next" at bounding box center [326, 322] width 66 height 26
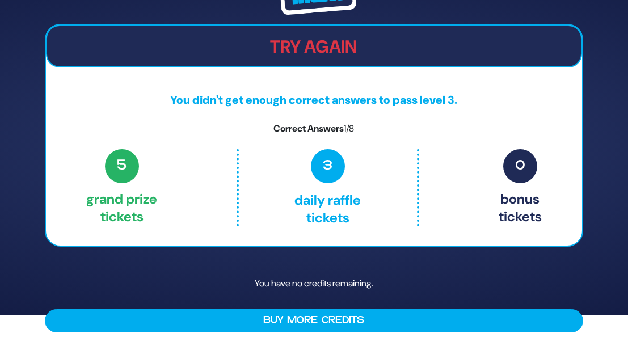
scroll to position [0, 0]
